Goal: Ask a question

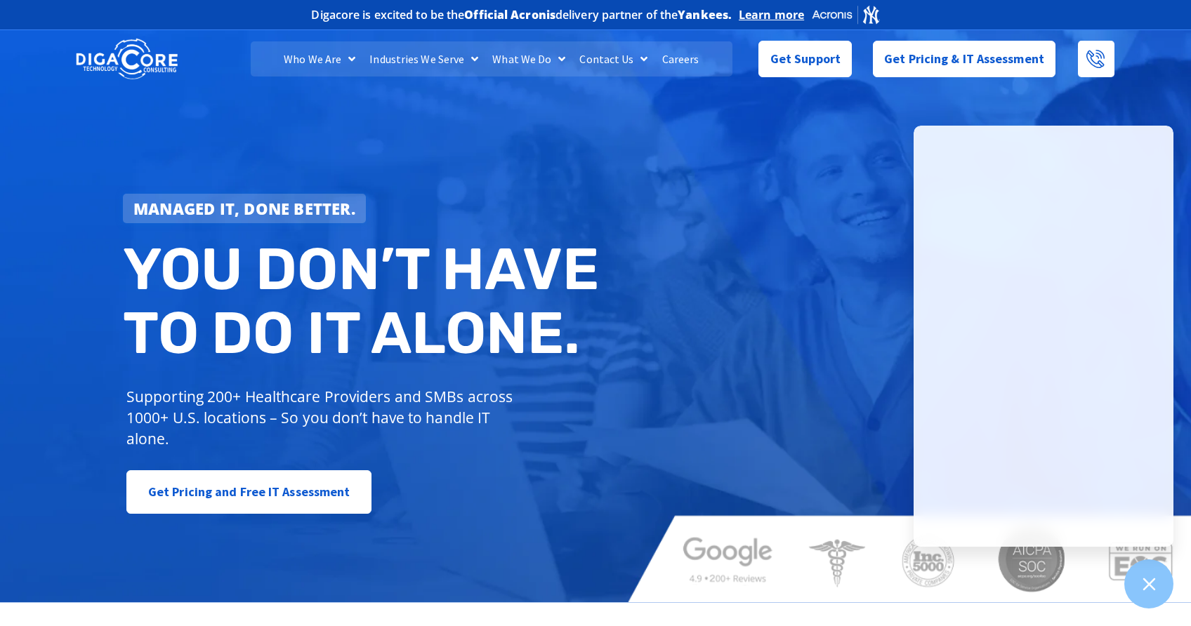
click at [821, 243] on div "Managed IT, done better. You don’t have to do IT alone. Supporting 200+ Healthc…" at bounding box center [595, 315] width 1191 height 576
drag, startPoint x: 462, startPoint y: 206, endPoint x: 476, endPoint y: 190, distance: 21.4
click at [460, 195] on div "Managed IT, done better." at bounding box center [364, 208] width 483 height 29
click at [770, 226] on div "Managed IT, done better. You don’t have to do IT alone. Supporting 200+ Healthc…" at bounding box center [595, 315] width 1191 height 576
click at [830, 55] on span "Get Support" at bounding box center [805, 53] width 70 height 28
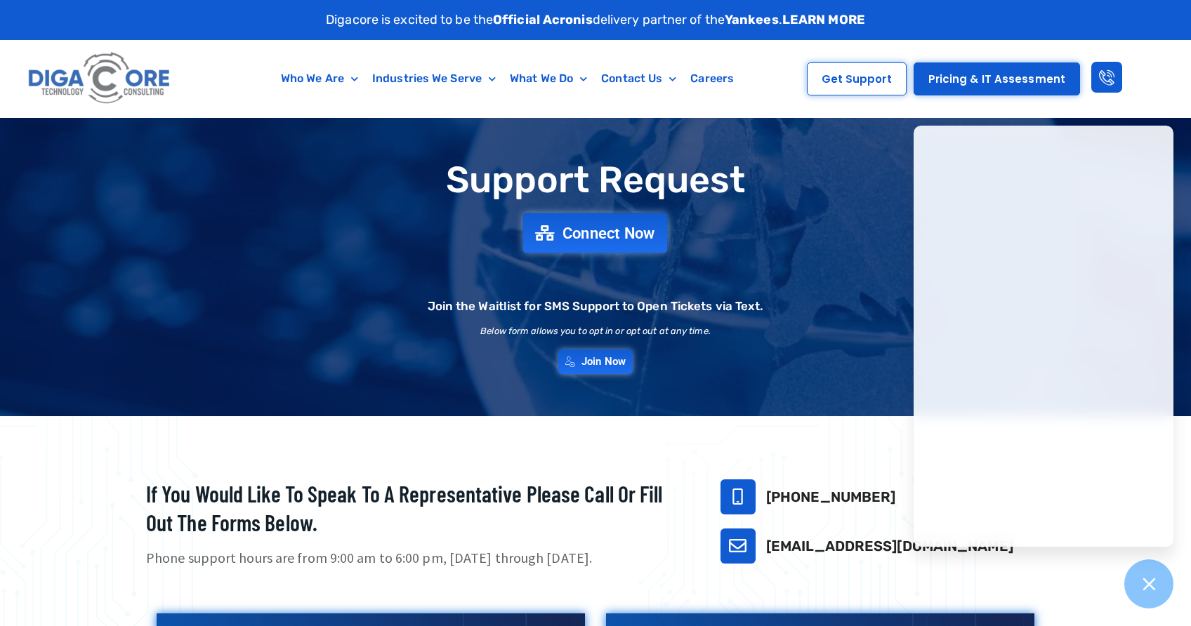
click at [598, 242] on link "Connect Now" at bounding box center [595, 233] width 145 height 40
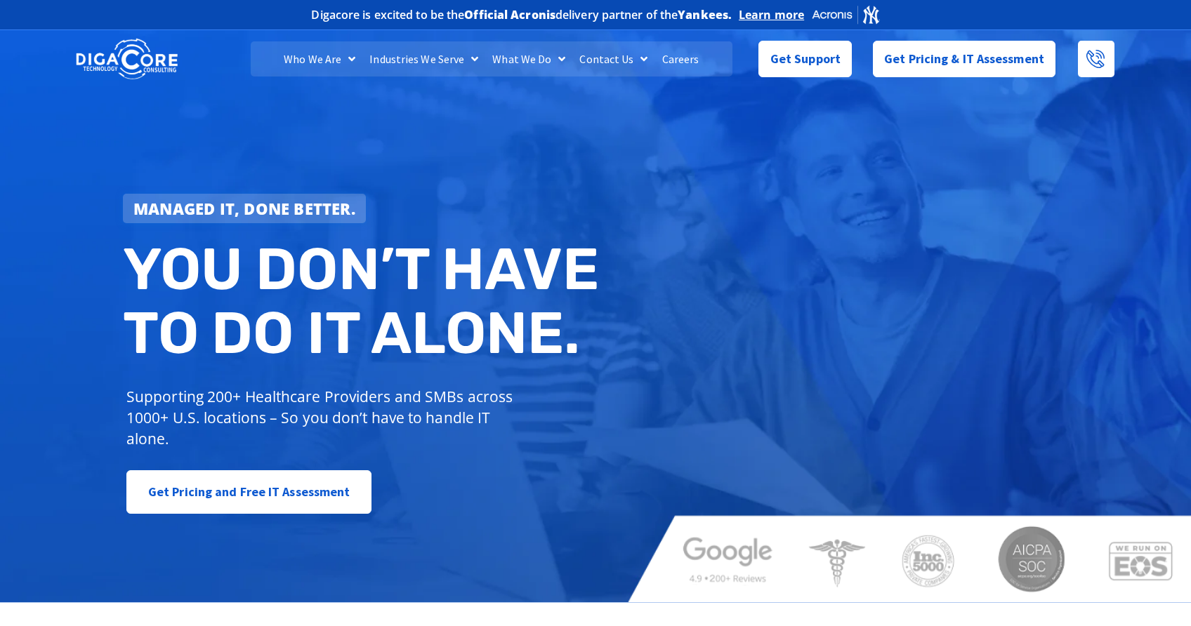
click at [857, 37] on div "Who We Are About Us Our Leadership Testimonials Blog Industries We Serve Health…" at bounding box center [595, 59] width 1053 height 58
click at [810, 56] on span "Get Support" at bounding box center [805, 53] width 70 height 28
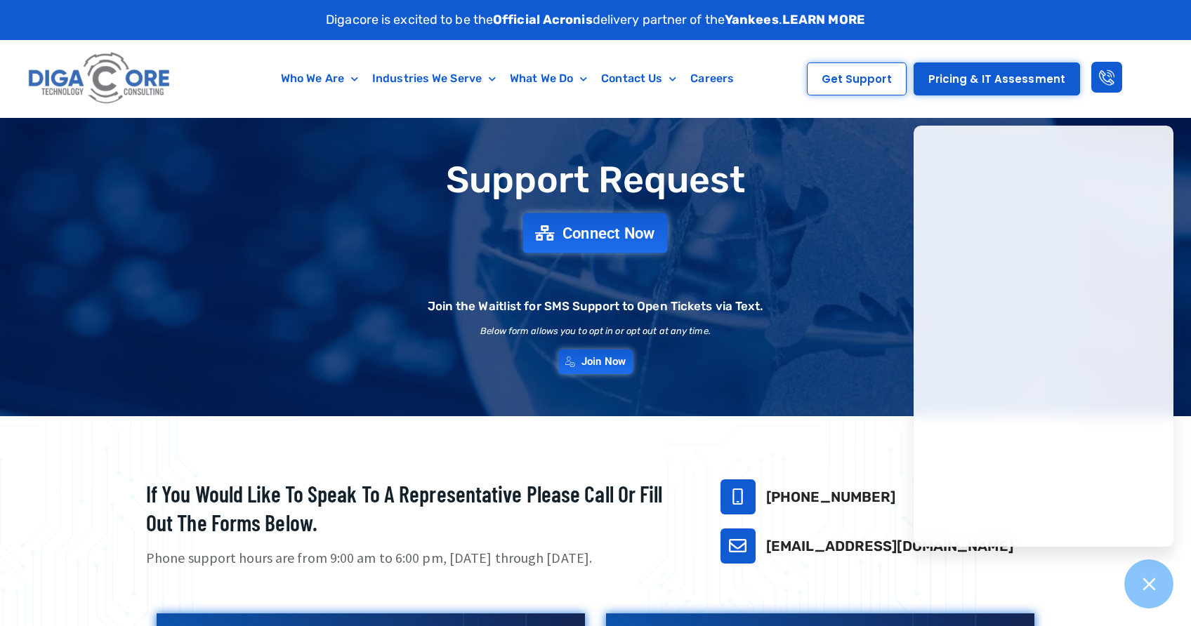
click at [616, 235] on span "Connect Now" at bounding box center [608, 232] width 93 height 15
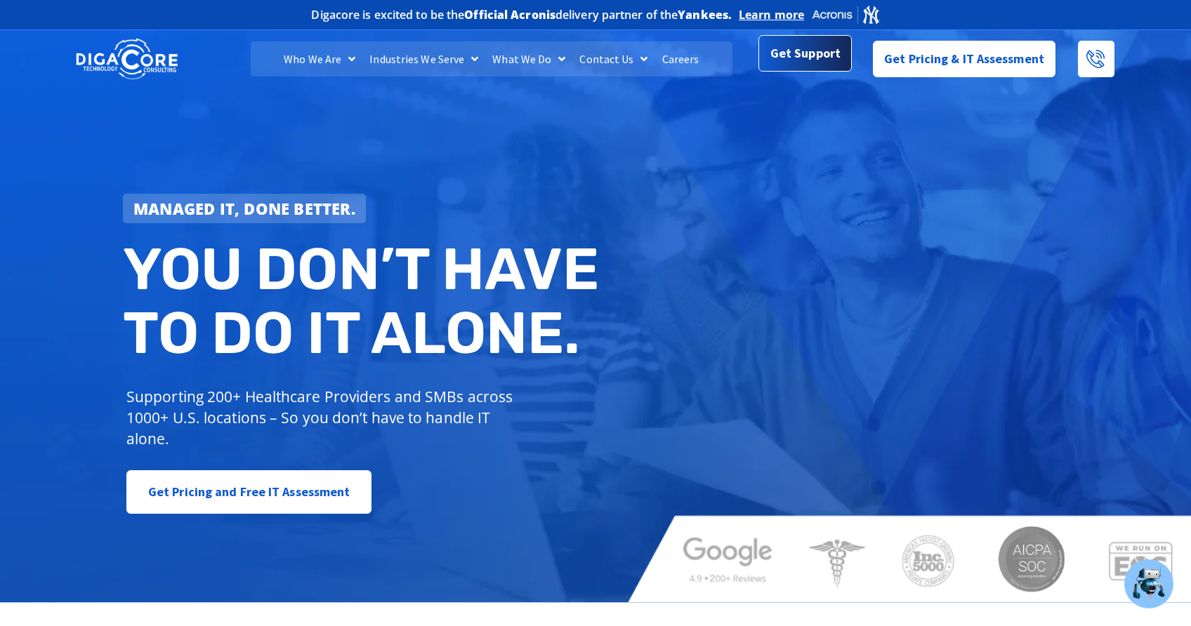
click at [815, 53] on span "Get Support" at bounding box center [805, 54] width 70 height 28
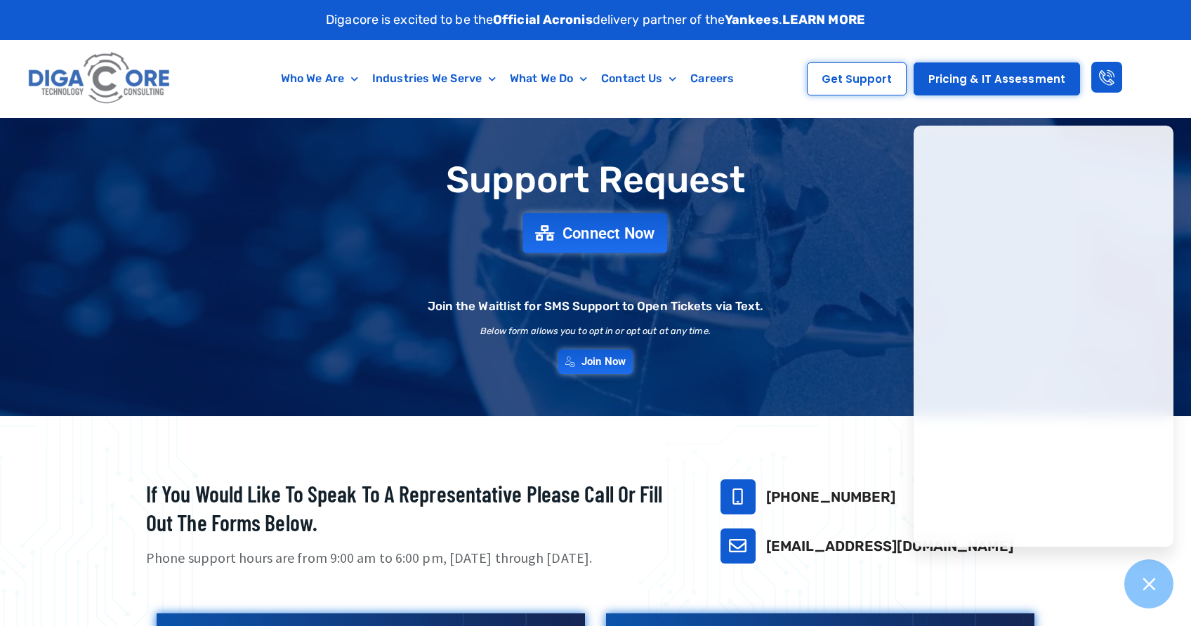
click at [609, 236] on span "Connect Now" at bounding box center [608, 232] width 93 height 15
